Goal: Find specific page/section: Find specific page/section

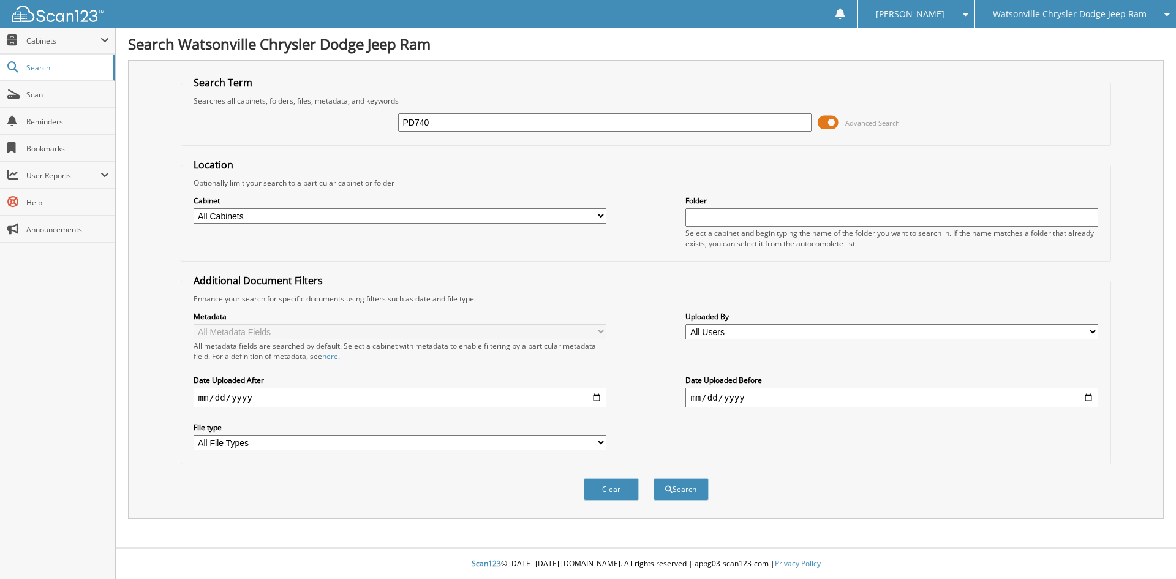
type input "PD740"
click at [653, 478] on button "Search" at bounding box center [680, 489] width 55 height 23
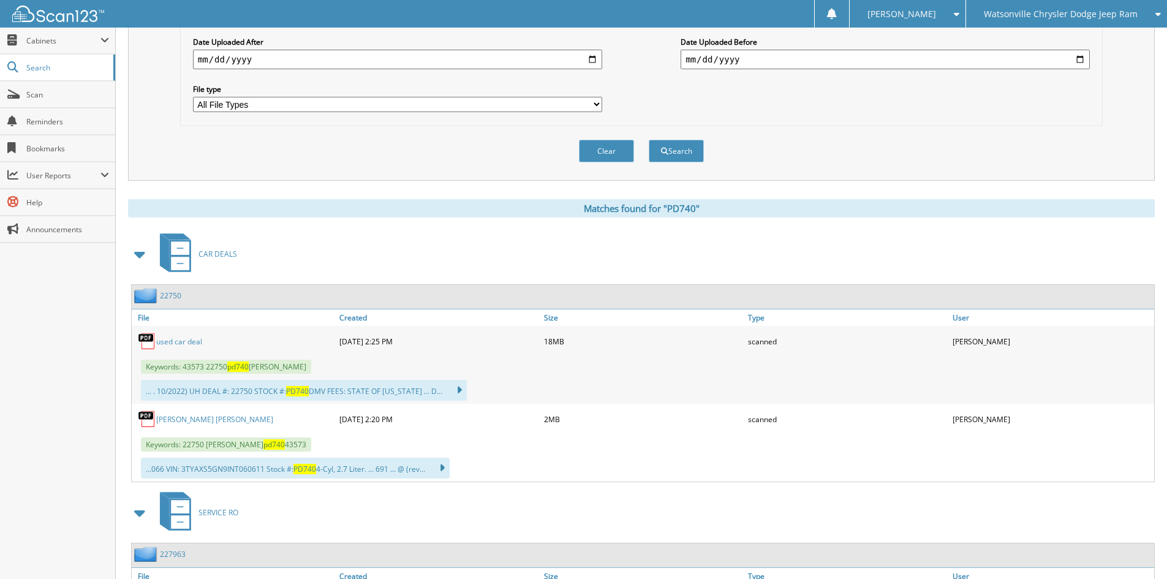
scroll to position [490, 0]
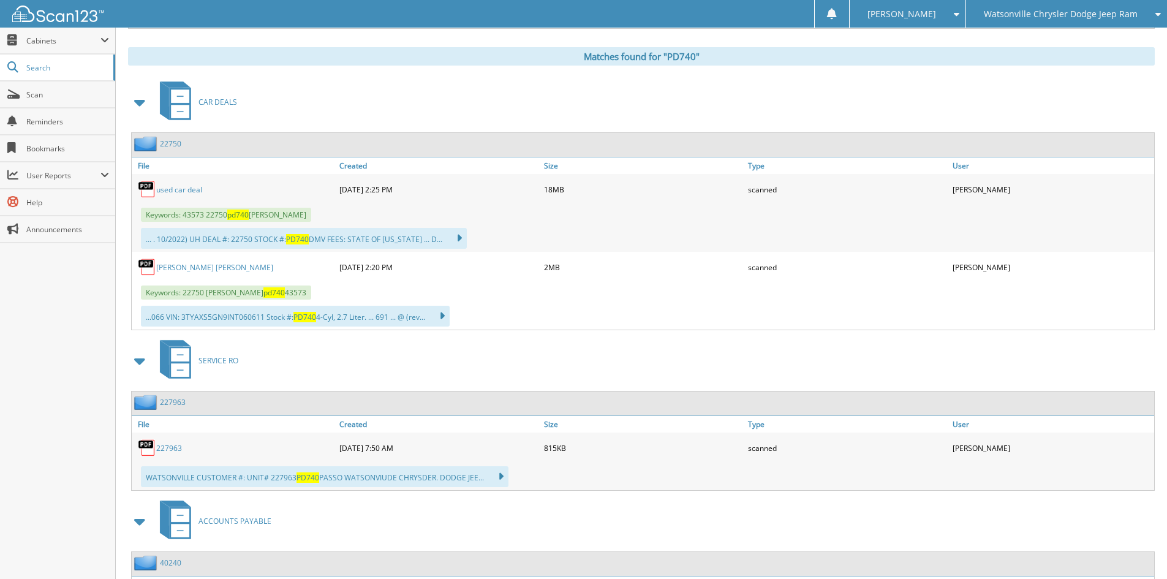
click at [176, 192] on link "used car deal" at bounding box center [179, 189] width 46 height 10
